Goal: Task Accomplishment & Management: Manage account settings

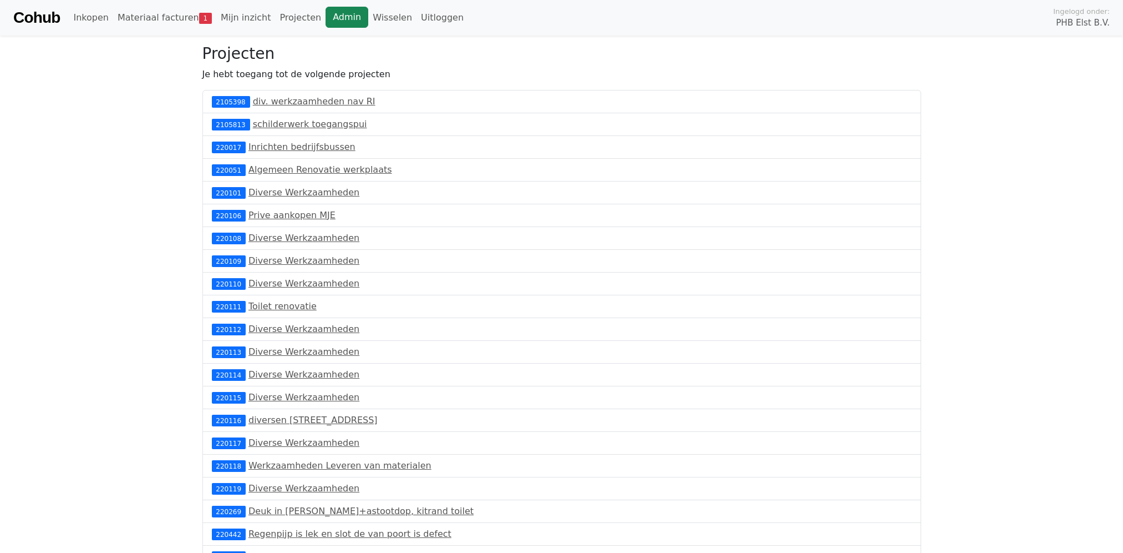
click at [326, 18] on link "Admin" at bounding box center [347, 17] width 43 height 21
click at [275, 15] on link "Projecten" at bounding box center [300, 18] width 50 height 22
click at [275, 19] on link "Projecten" at bounding box center [300, 18] width 50 height 22
click at [281, 19] on link "Projecten" at bounding box center [300, 18] width 50 height 22
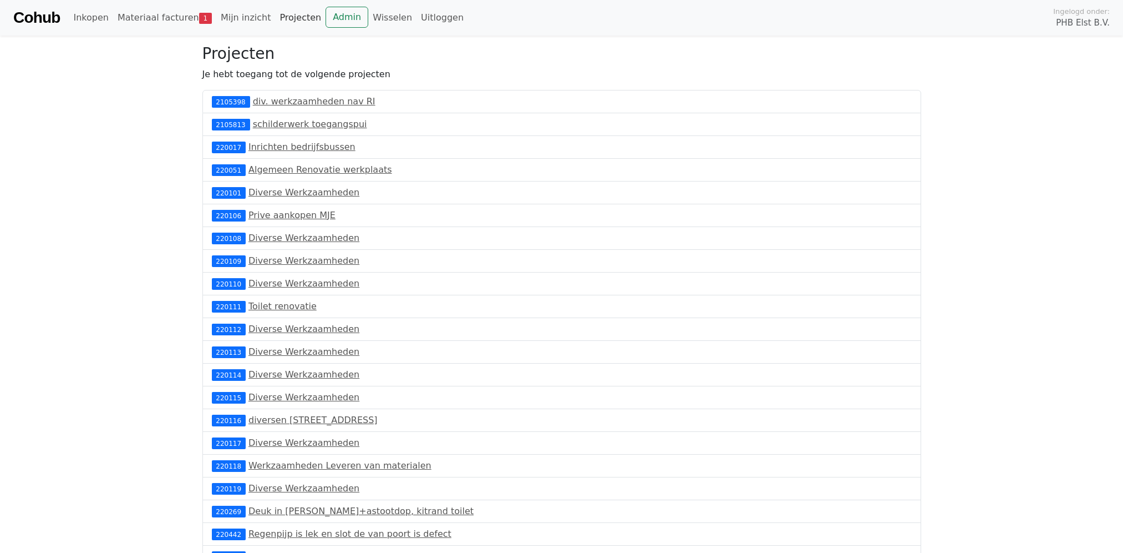
drag, startPoint x: 0, startPoint y: 0, endPoint x: 282, endPoint y: 18, distance: 282.4
click at [282, 18] on link "Projecten" at bounding box center [300, 18] width 50 height 22
click at [171, 17] on link "Materiaal facturen 1" at bounding box center [164, 18] width 103 height 22
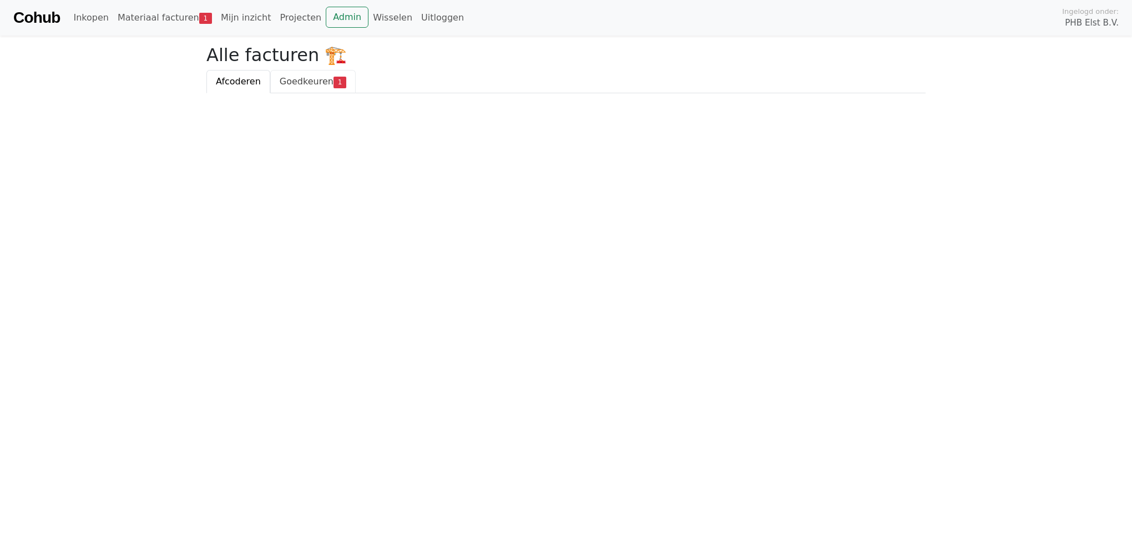
click at [291, 80] on span "Goedkeuren" at bounding box center [307, 81] width 54 height 11
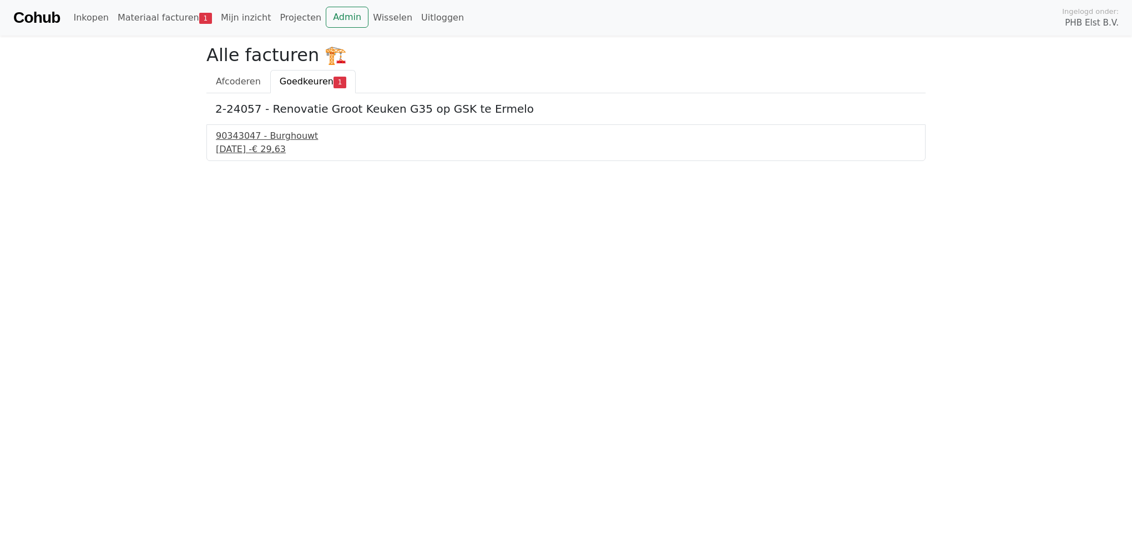
click at [266, 141] on div "90343047 - Burghouwt" at bounding box center [566, 135] width 700 height 13
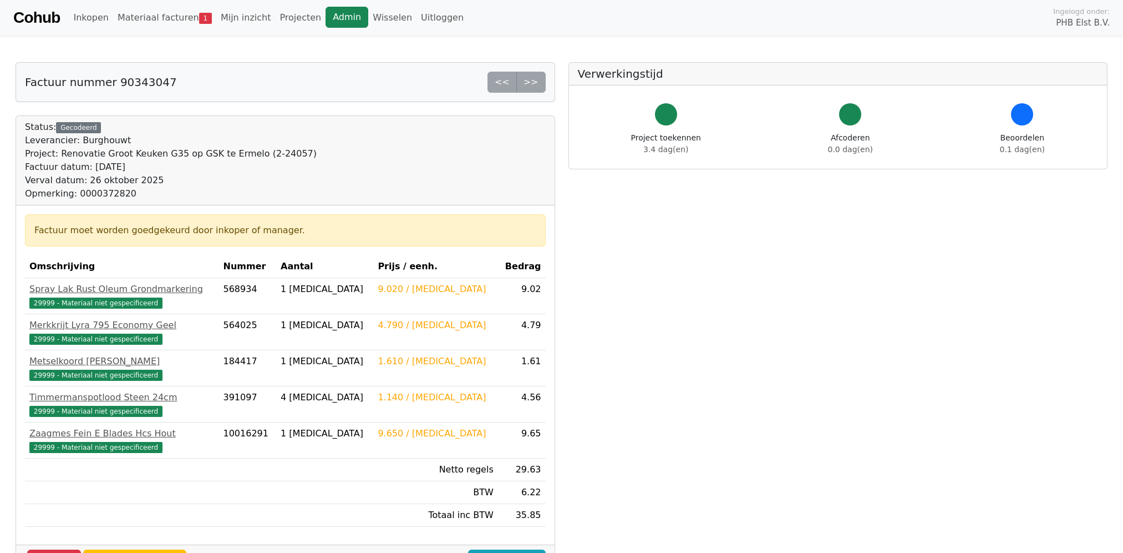
click at [328, 16] on link "Admin" at bounding box center [347, 17] width 43 height 21
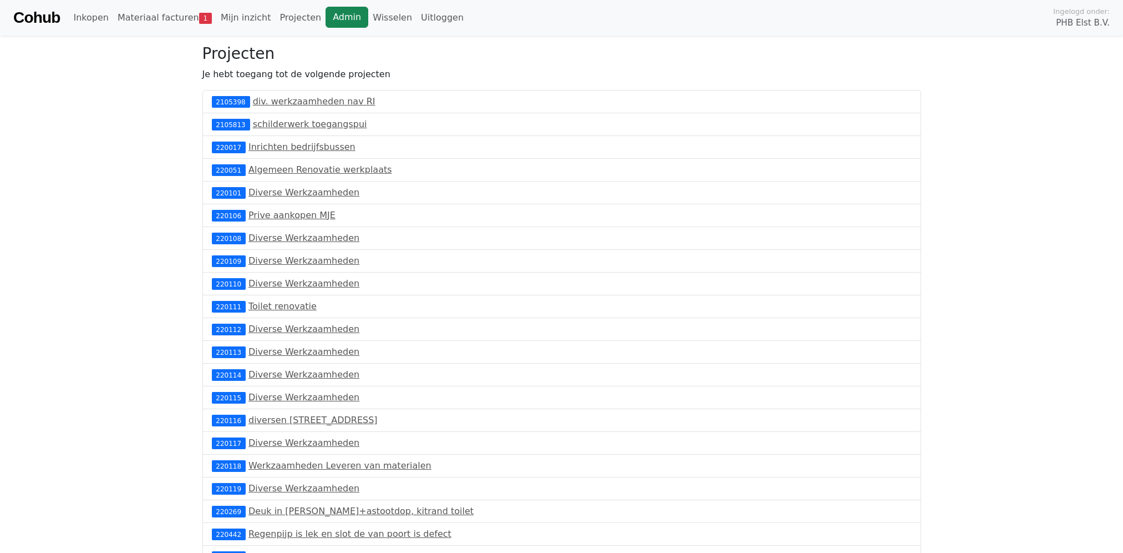
click at [332, 14] on link "Admin" at bounding box center [347, 17] width 43 height 21
